Goal: Task Accomplishment & Management: Manage account settings

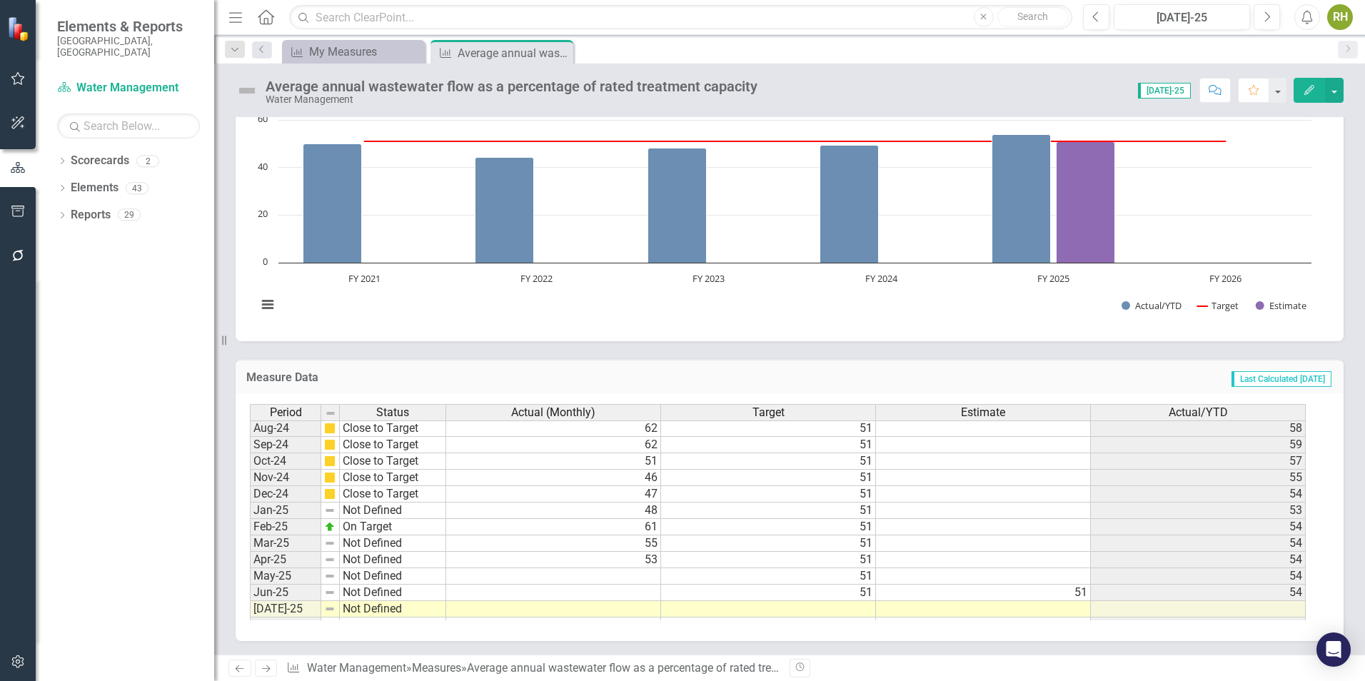
scroll to position [650, 0]
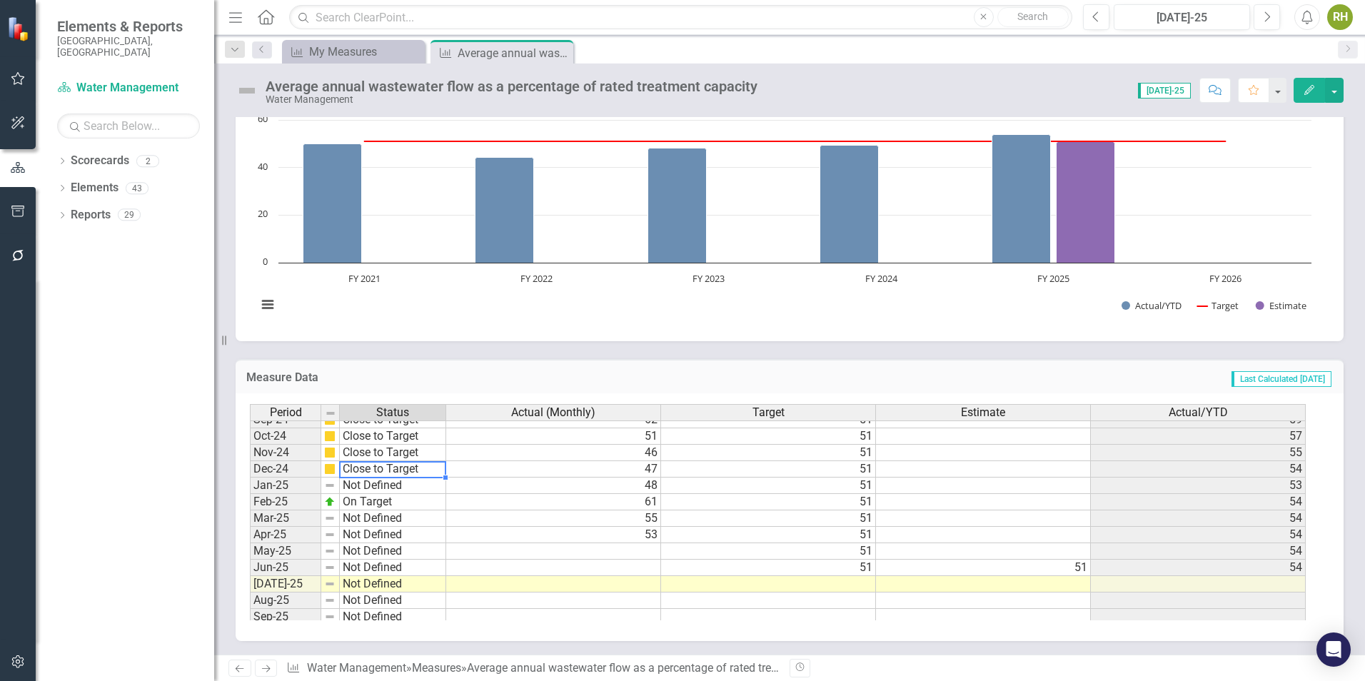
click at [416, 469] on tbody "Oct-23 On Target Nov-23 On Target Dec-23 On Target Jan-24 On Target Feb-24 On T…" at bounding box center [348, 461] width 196 height 460
drag, startPoint x: 445, startPoint y: 480, endPoint x: 445, endPoint y: 561, distance: 80.6
click at [250, 680] on div at bounding box center [250, 691] width 0 height 0
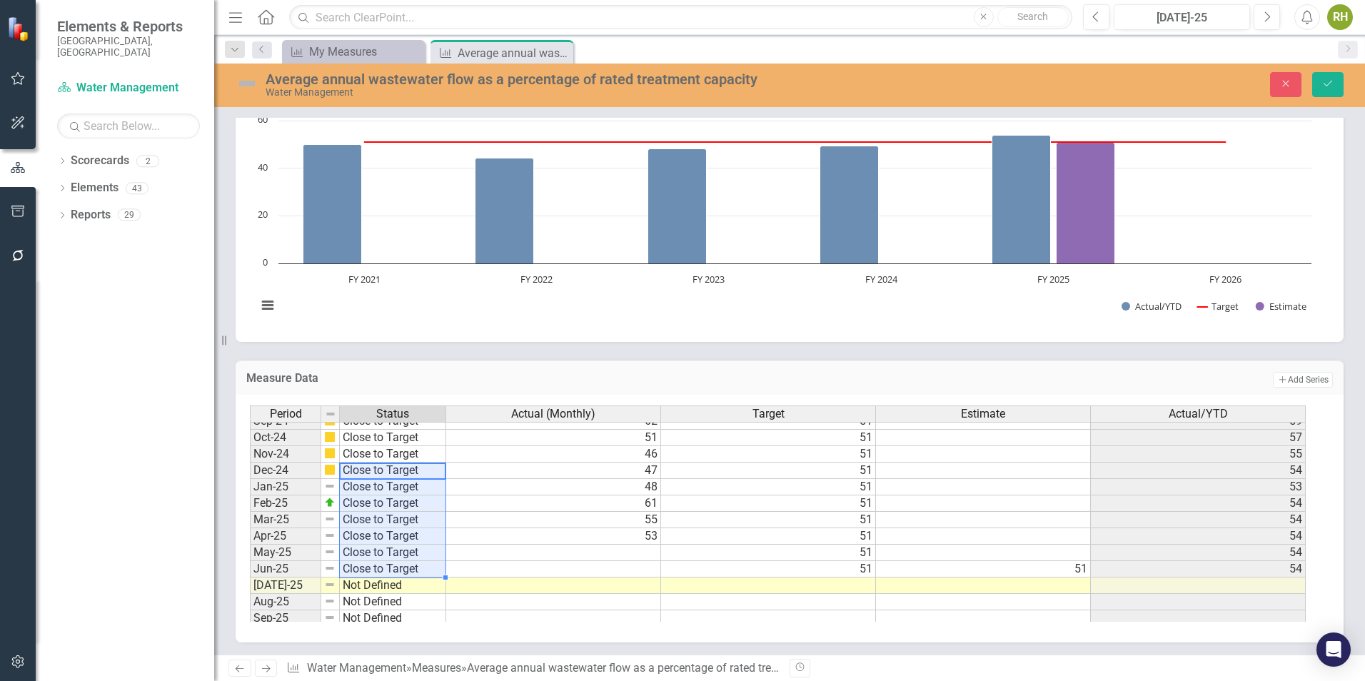
type textarea "Close to Target"
click at [502, 515] on td "55" at bounding box center [553, 520] width 215 height 16
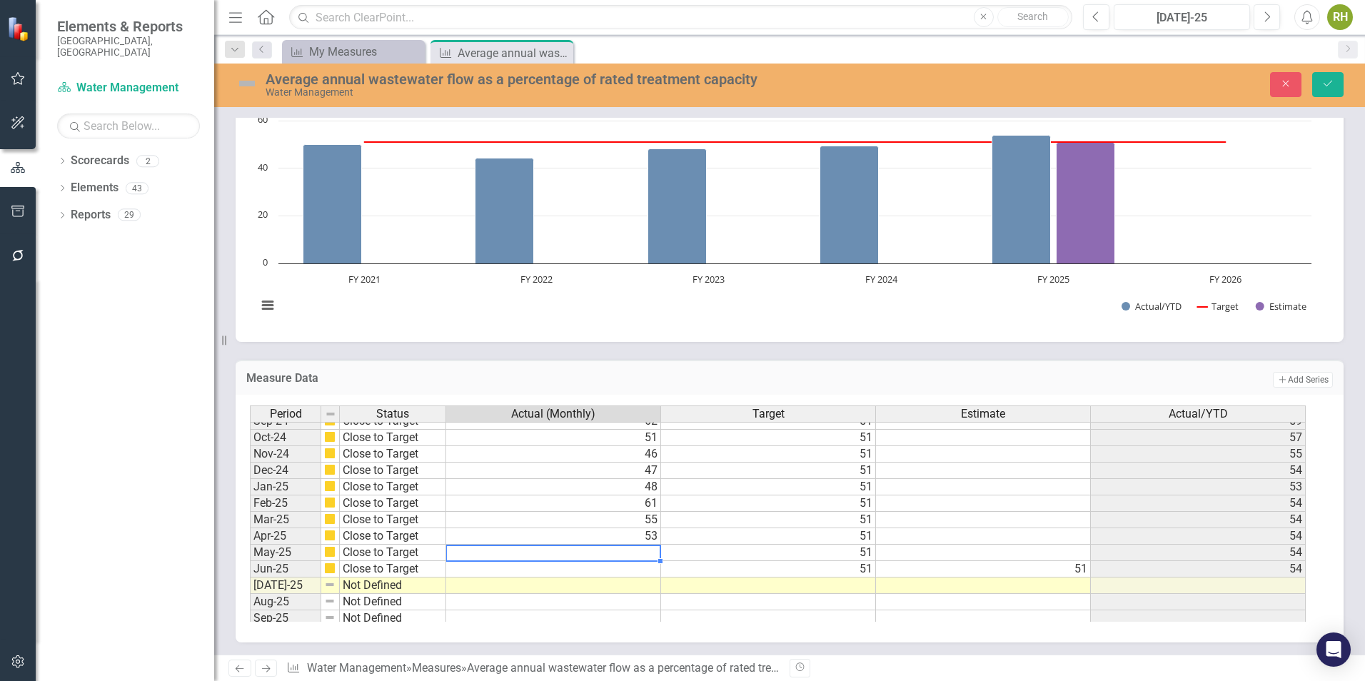
click at [559, 555] on td at bounding box center [553, 553] width 215 height 16
click at [1335, 82] on button "Save" at bounding box center [1327, 84] width 31 height 25
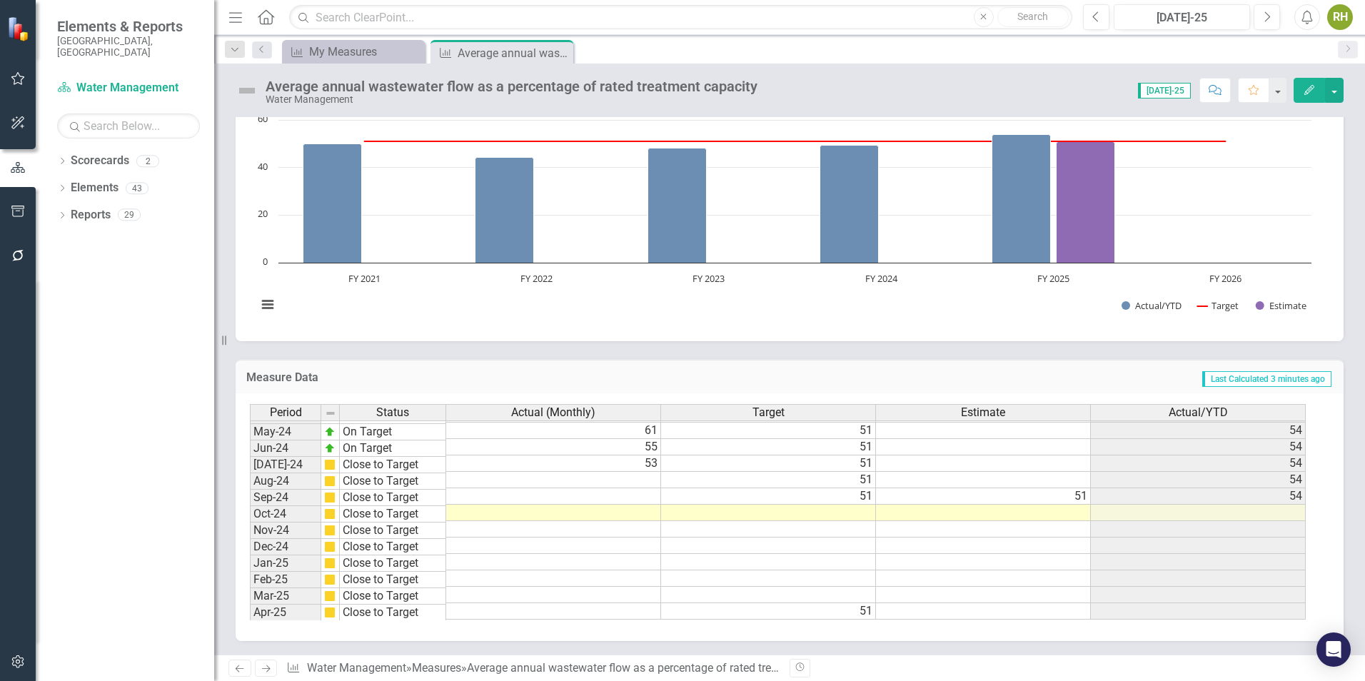
scroll to position [722, 0]
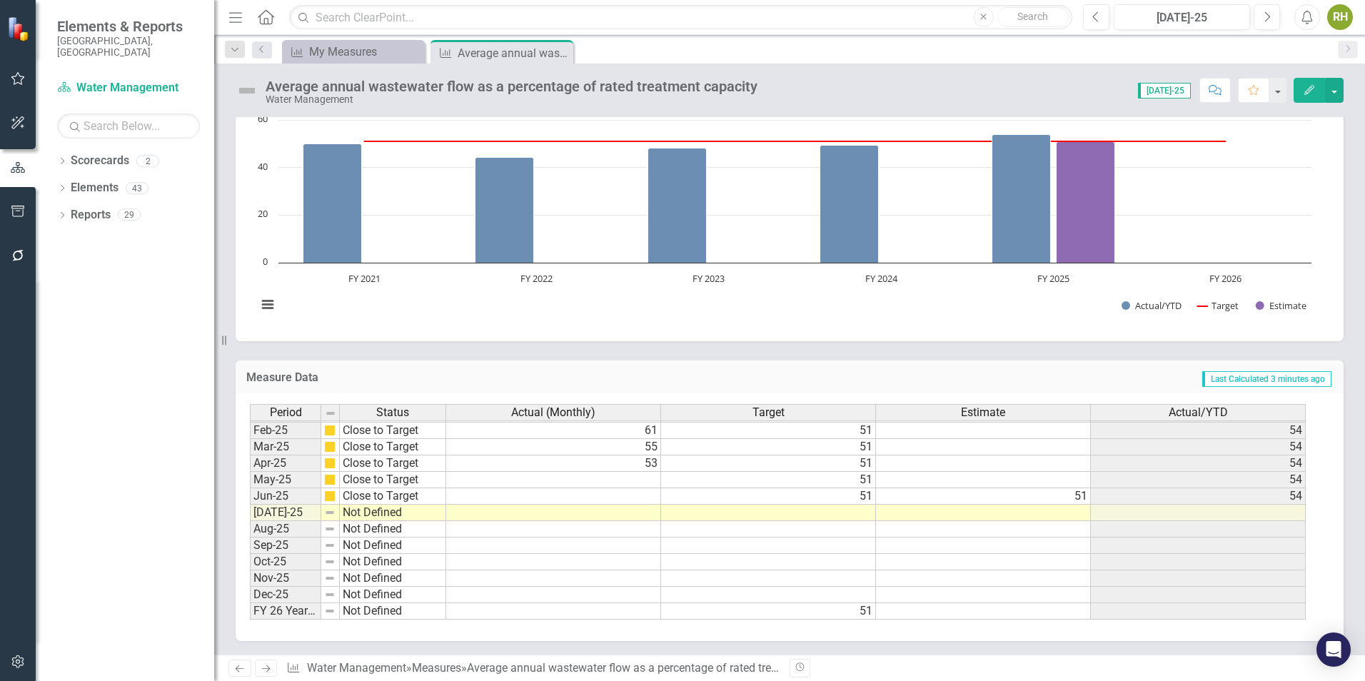
click at [579, 477] on td at bounding box center [553, 480] width 215 height 16
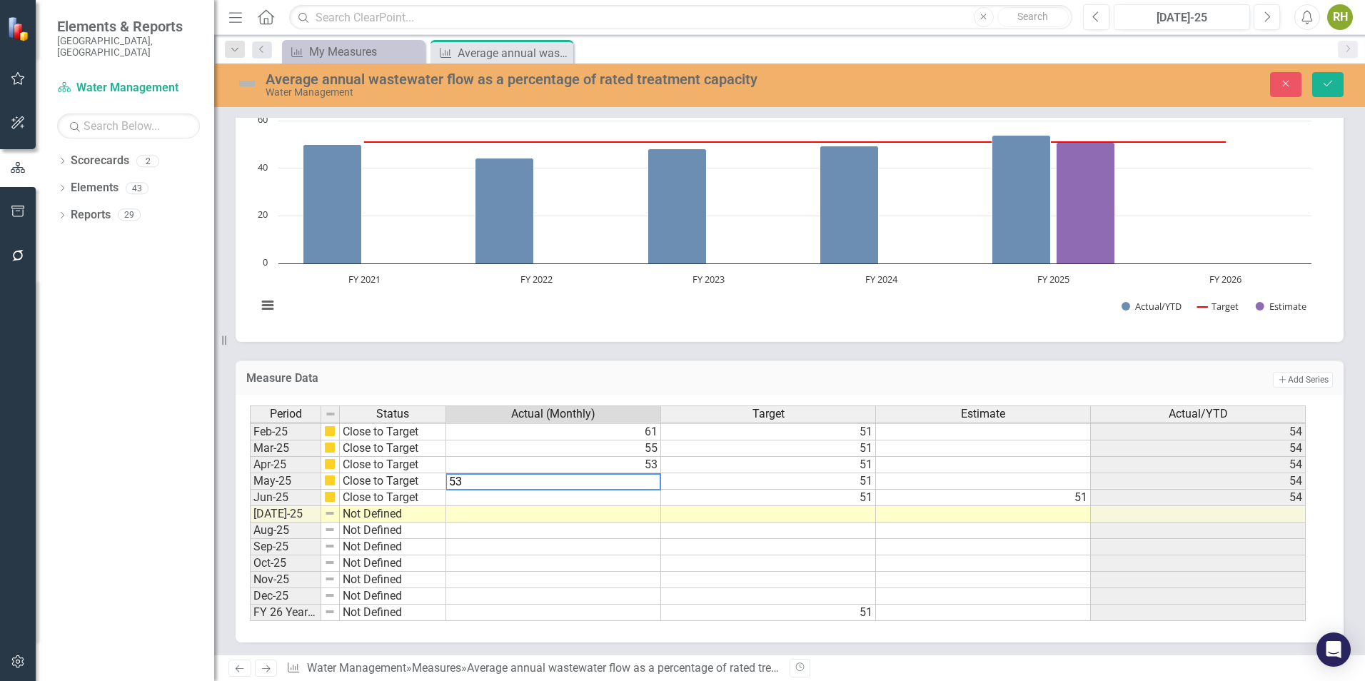
type textarea "53"
click at [617, 495] on td at bounding box center [553, 498] width 215 height 16
type textarea "53"
click at [1323, 79] on icon "Save" at bounding box center [1327, 84] width 13 height 10
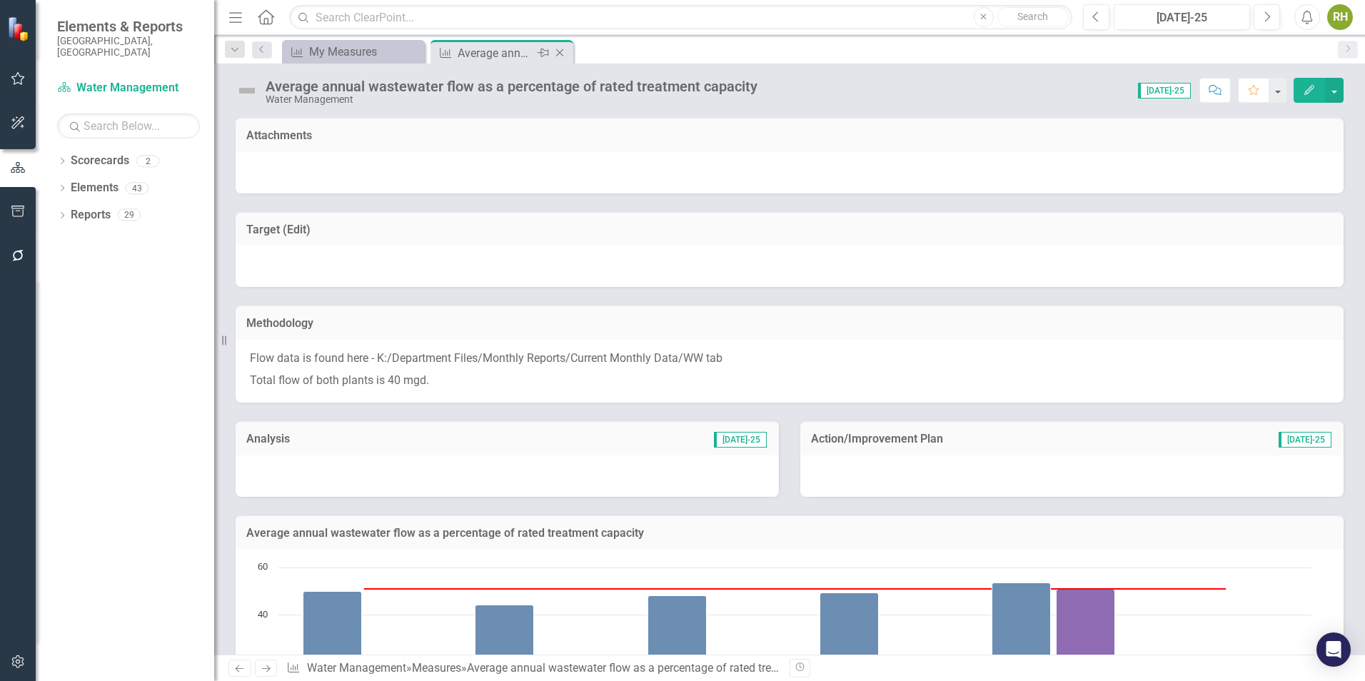
click at [562, 53] on icon "Close" at bounding box center [559, 52] width 14 height 11
